Goal: Task Accomplishment & Management: Manage account settings

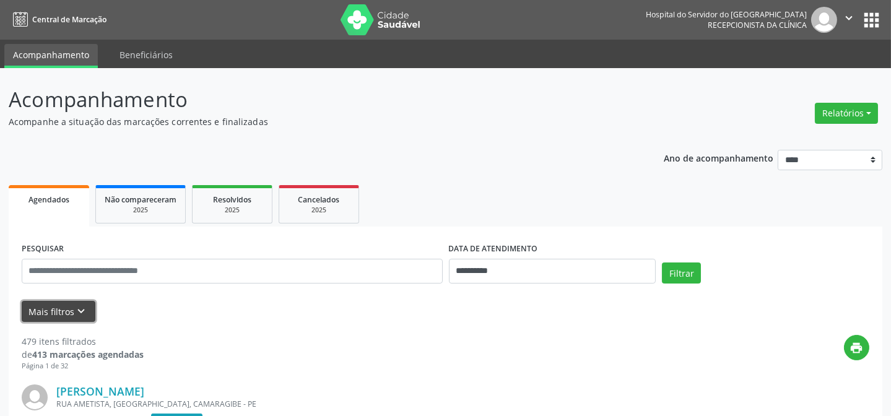
click at [37, 317] on button "Mais filtros keyboard_arrow_down" at bounding box center [59, 312] width 74 height 22
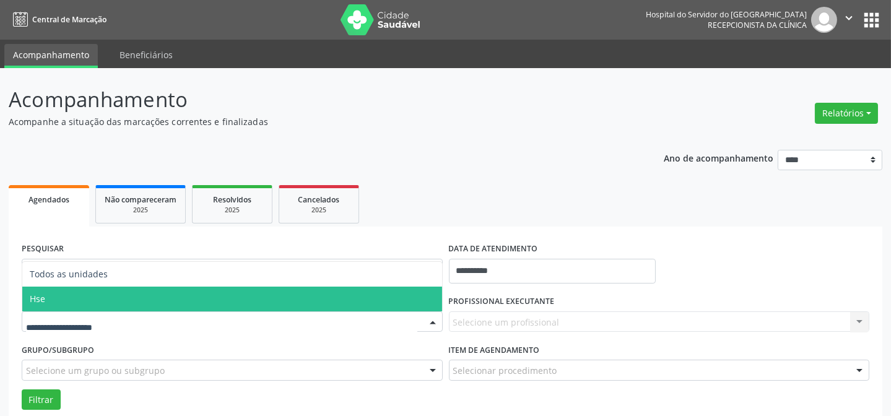
click at [116, 302] on span "Hse" at bounding box center [232, 299] width 420 height 25
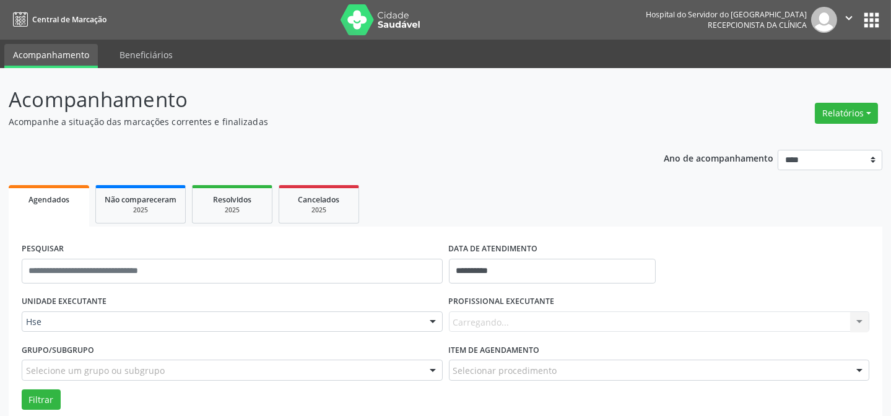
click at [480, 326] on div "Carregando... Nenhum resultado encontrado para: " " Não há nenhuma opção para s…" at bounding box center [659, 322] width 421 height 21
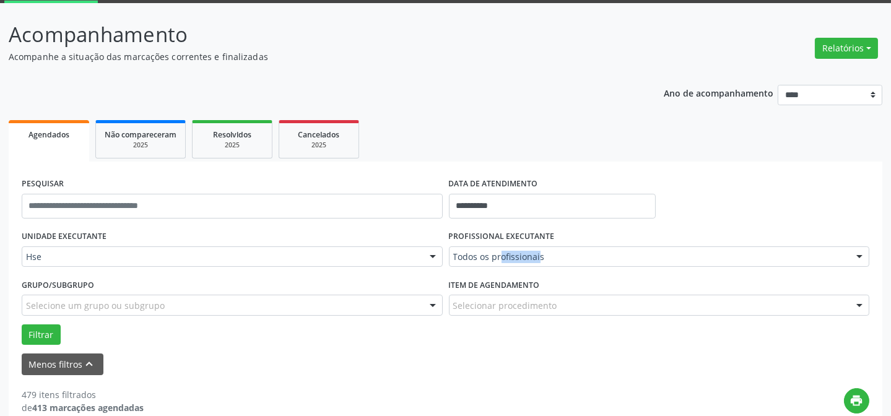
scroll to position [112, 0]
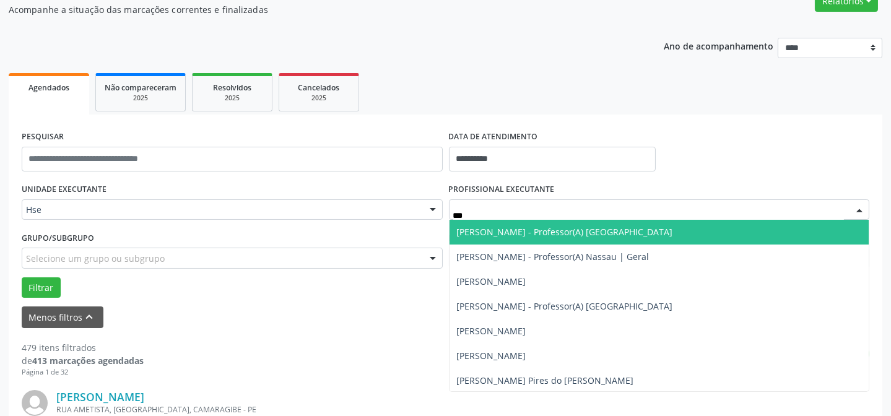
type input "****"
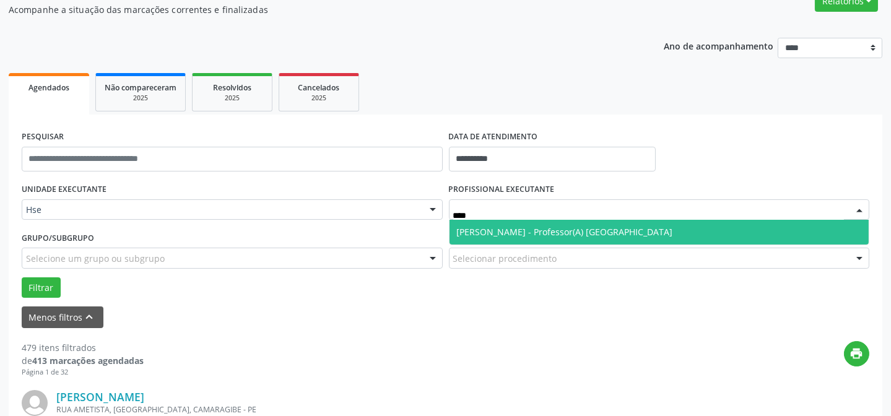
click at [506, 226] on span "[PERSON_NAME] - Professor(A) [GEOGRAPHIC_DATA]" at bounding box center [565, 232] width 216 height 12
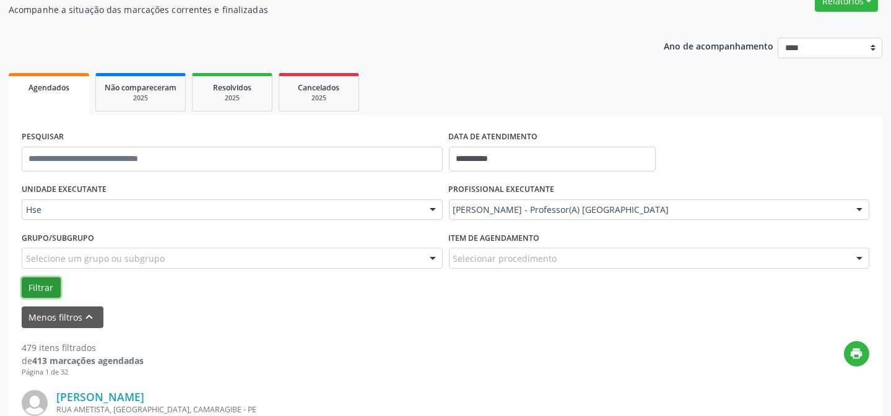
click at [28, 277] on button "Filtrar" at bounding box center [41, 287] width 39 height 21
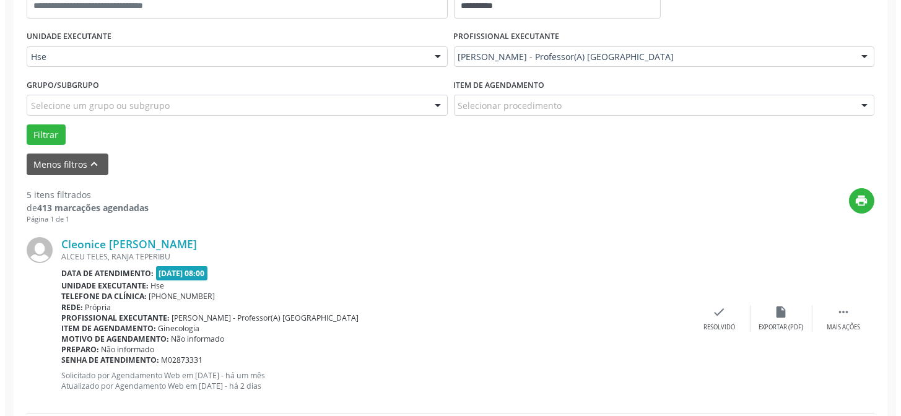
scroll to position [281, 0]
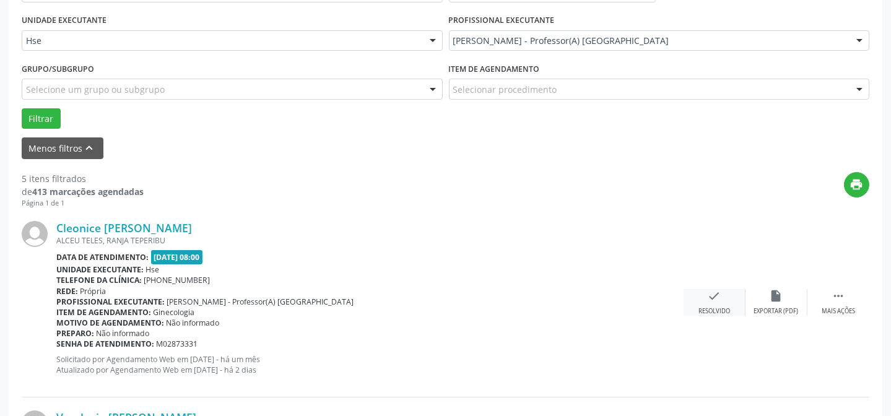
click at [702, 298] on div "check Resolvido" at bounding box center [715, 302] width 62 height 27
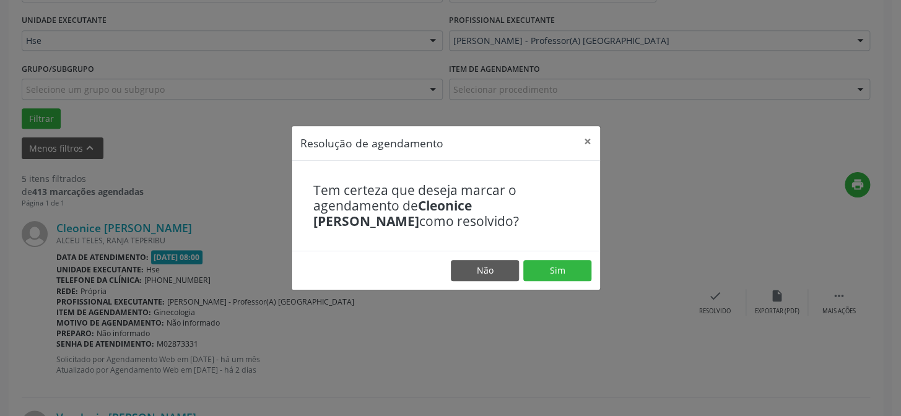
click at [598, 272] on footer "Não Sim" at bounding box center [446, 270] width 308 height 39
click at [572, 274] on button "Sim" at bounding box center [557, 270] width 68 height 21
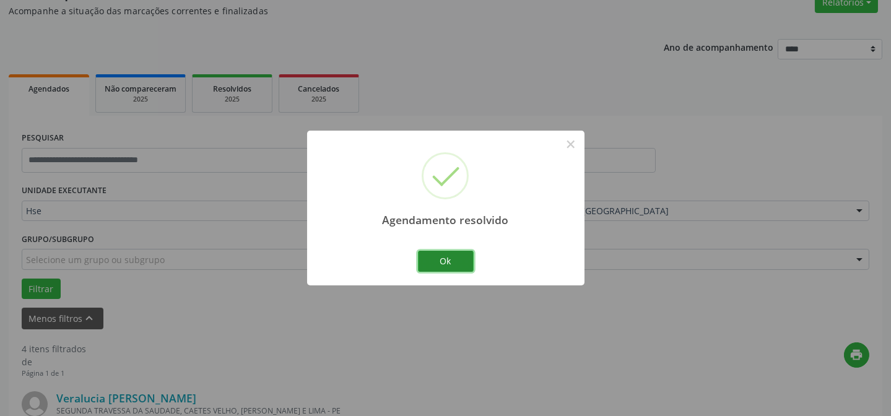
click at [436, 258] on button "Ok" at bounding box center [446, 261] width 56 height 21
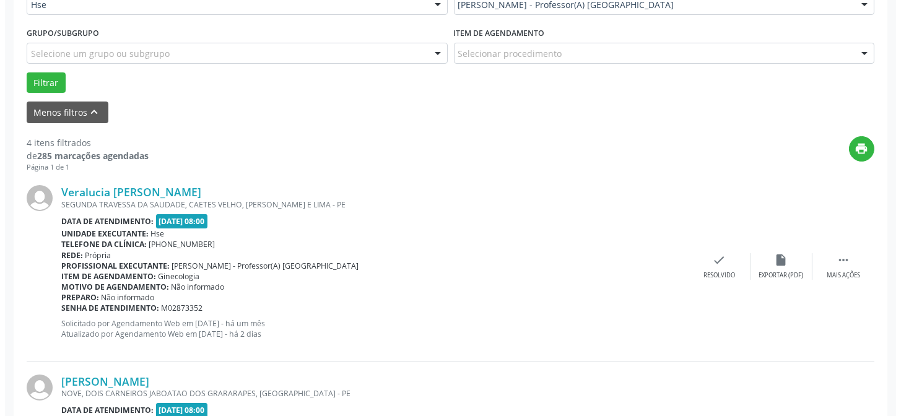
scroll to position [338, 0]
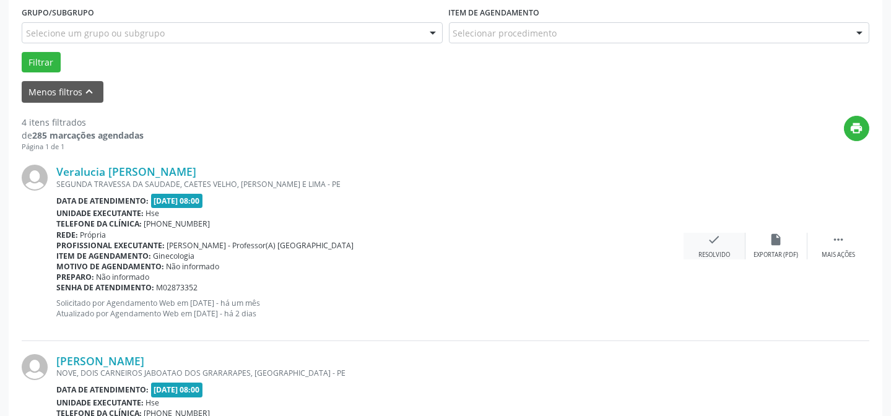
click at [700, 251] on div "Resolvido" at bounding box center [715, 255] width 32 height 9
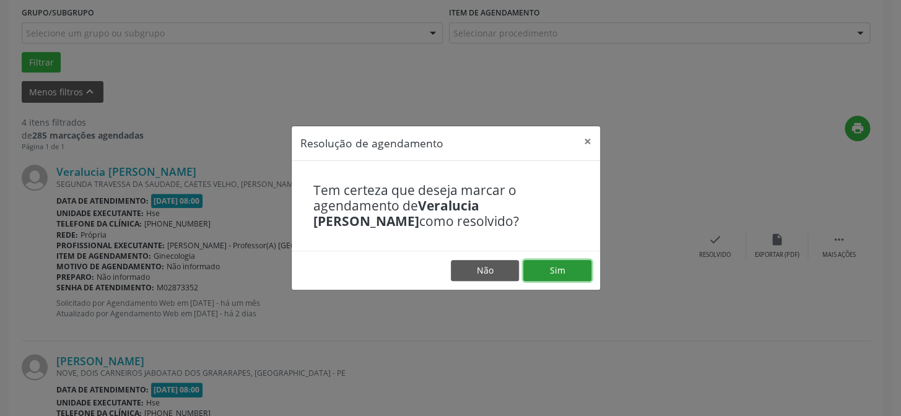
click at [560, 280] on button "Sim" at bounding box center [557, 270] width 68 height 21
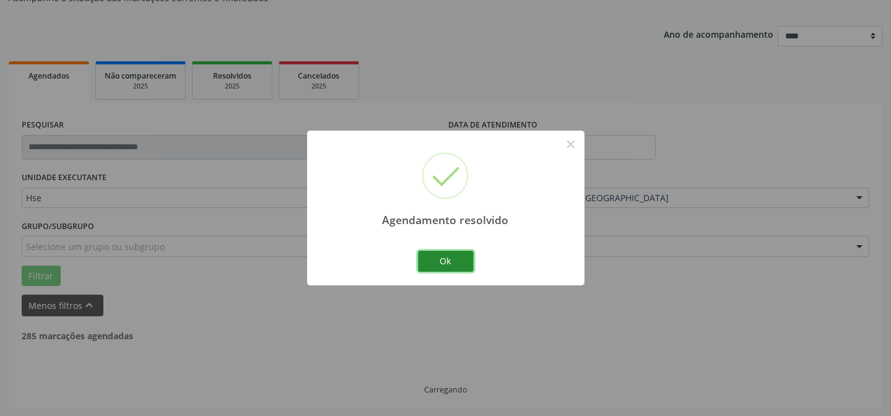
click at [450, 261] on button "Ok" at bounding box center [446, 261] width 56 height 21
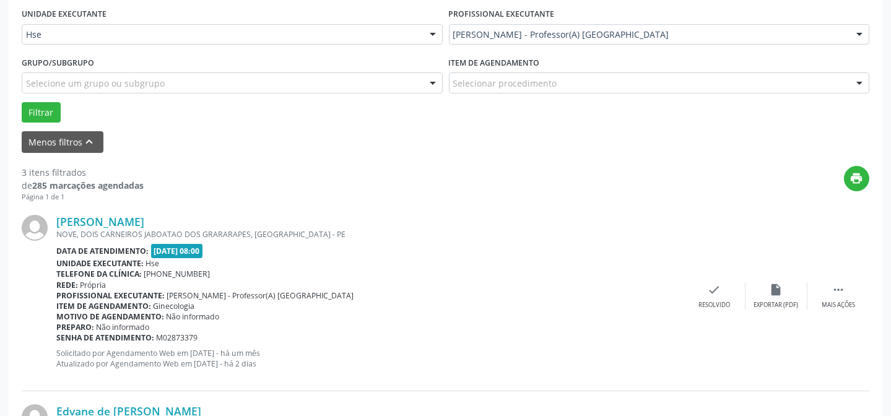
scroll to position [292, 0]
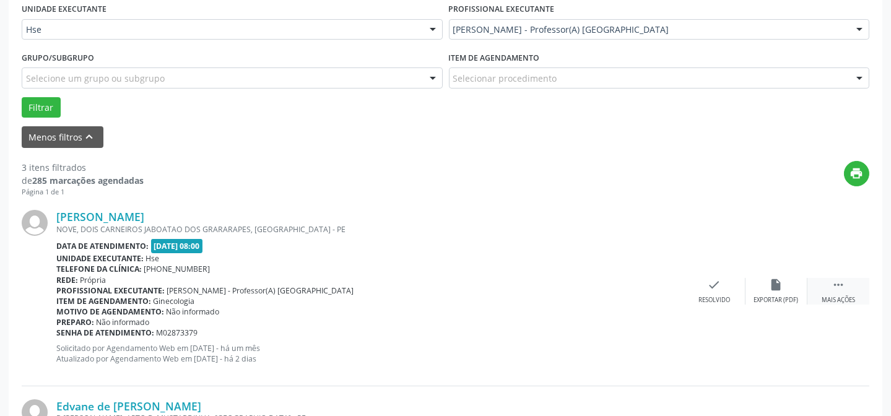
click at [836, 296] on div "Mais ações" at bounding box center [838, 300] width 33 height 9
click at [780, 291] on div "alarm_off Não compareceu" at bounding box center [777, 291] width 62 height 27
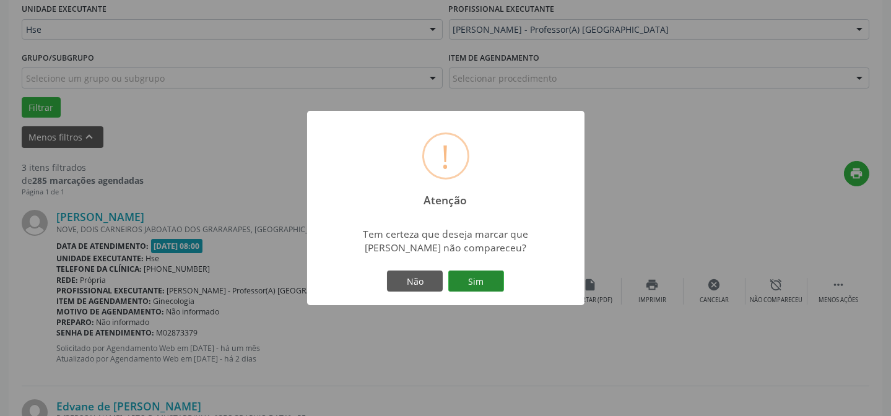
click at [500, 285] on button "Sim" at bounding box center [476, 281] width 56 height 21
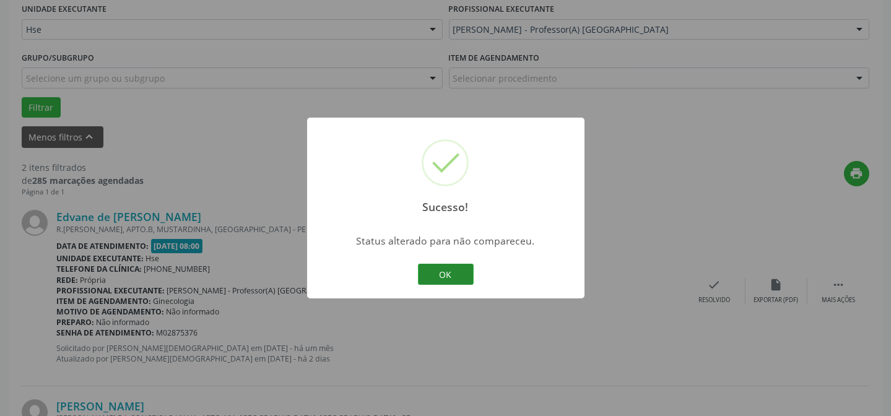
click at [460, 272] on button "OK" at bounding box center [446, 274] width 56 height 21
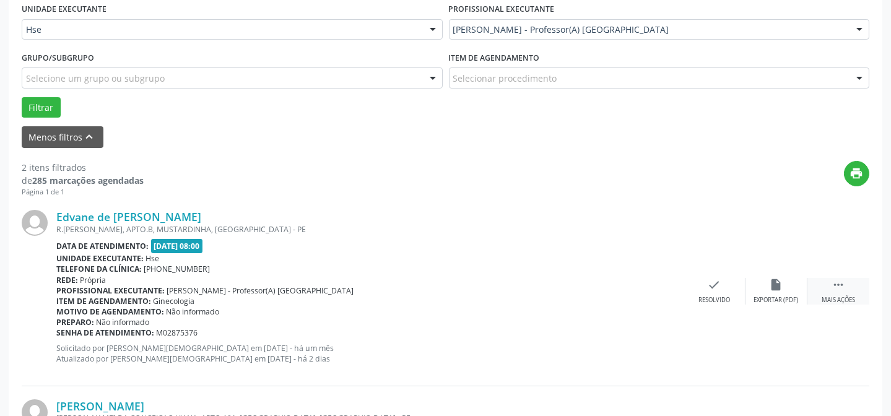
click at [829, 303] on div "Mais ações" at bounding box center [838, 300] width 33 height 9
click at [770, 290] on icon "alarm_off" at bounding box center [777, 285] width 14 height 14
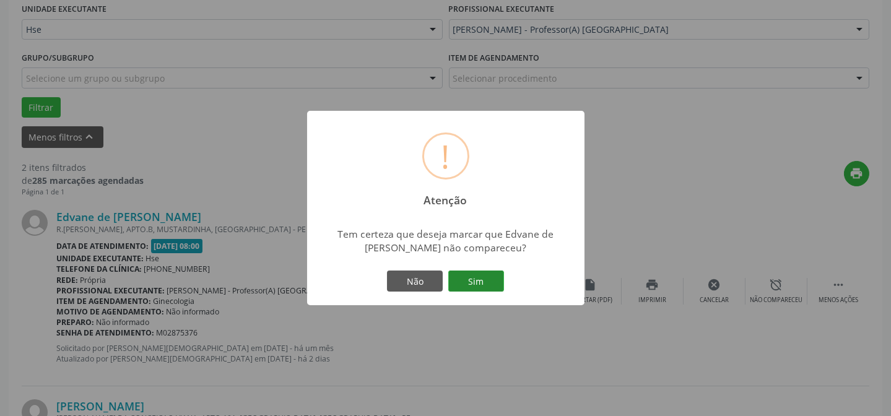
click at [489, 284] on button "Sim" at bounding box center [476, 281] width 56 height 21
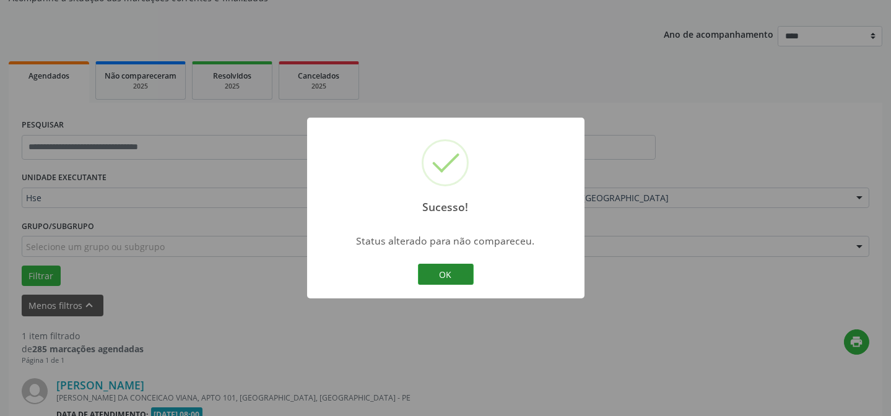
scroll to position [283, 0]
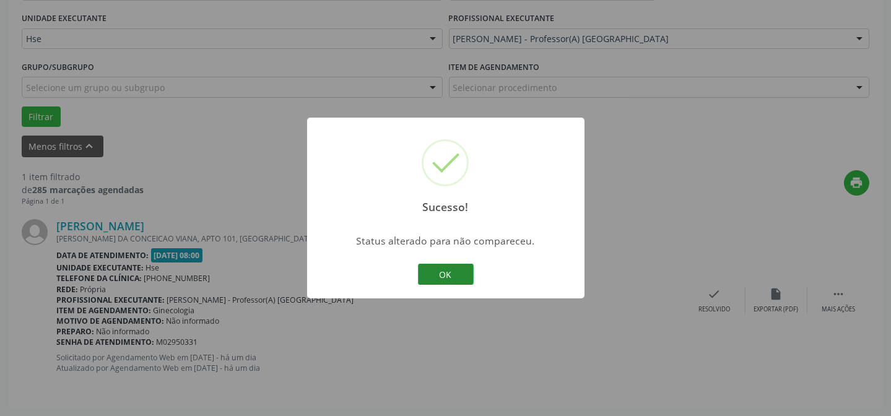
click at [446, 271] on button "OK" at bounding box center [446, 274] width 56 height 21
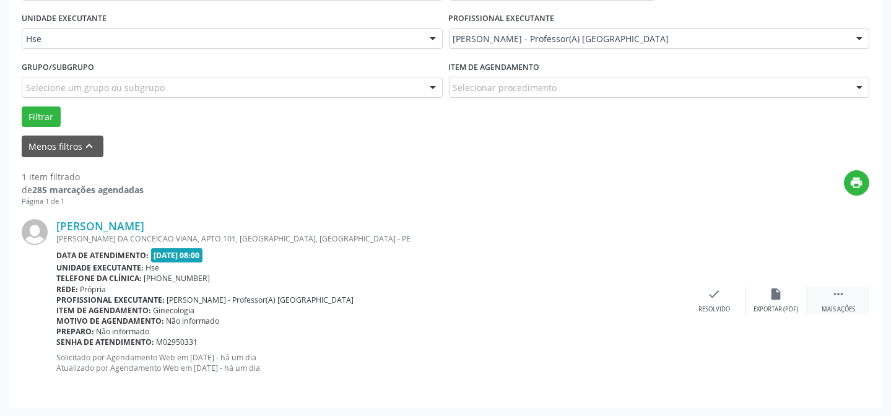
click at [836, 295] on icon "" at bounding box center [839, 294] width 14 height 14
click at [753, 292] on div "alarm_off Não compareceu" at bounding box center [777, 300] width 62 height 27
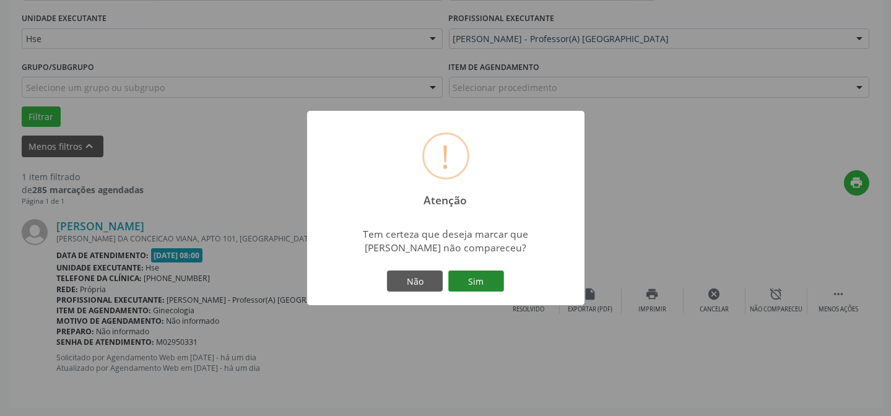
click at [493, 284] on button "Sim" at bounding box center [476, 281] width 56 height 21
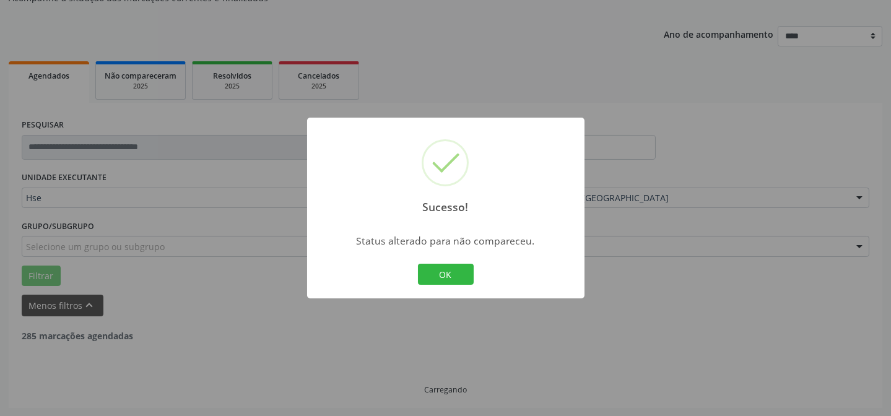
scroll to position [84, 0]
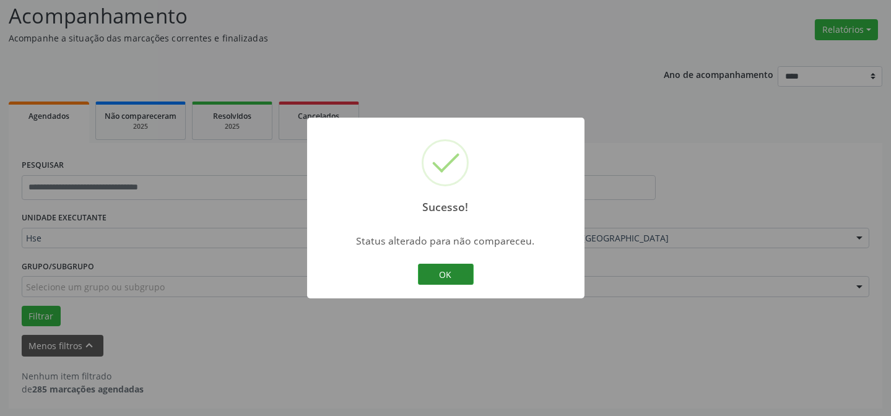
click at [432, 278] on button "OK" at bounding box center [446, 274] width 56 height 21
